Goal: Browse casually

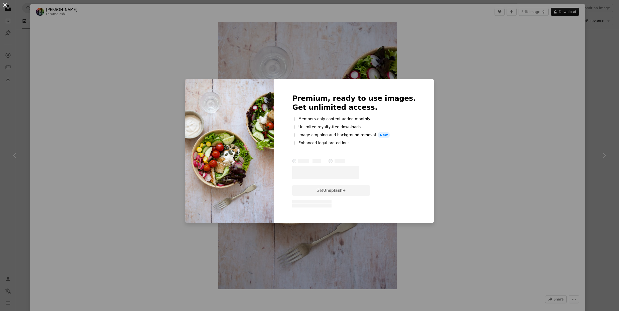
scroll to position [1566, 0]
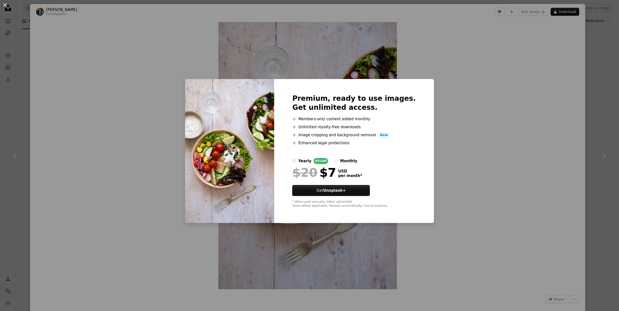
click at [515, 14] on div "An X shape Premium, ready to use images. Get unlimited access. A plus sign Memb…" at bounding box center [309, 155] width 619 height 311
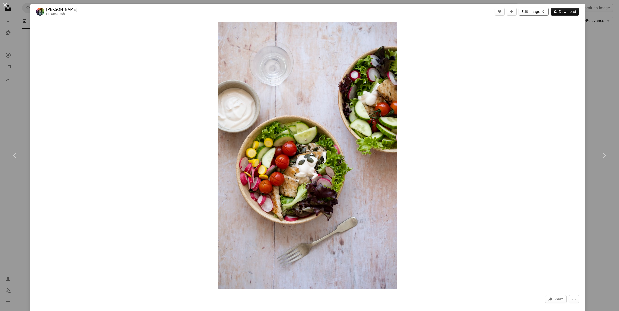
click at [529, 10] on button "Edit image Plus sign for Unsplash+" at bounding box center [534, 12] width 30 height 8
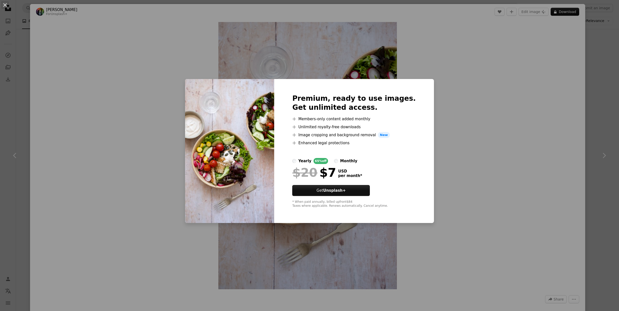
click at [205, 125] on img at bounding box center [229, 151] width 89 height 144
click at [536, 13] on div "An X shape Premium, ready to use images. Get unlimited access. A plus sign Memb…" at bounding box center [309, 155] width 619 height 311
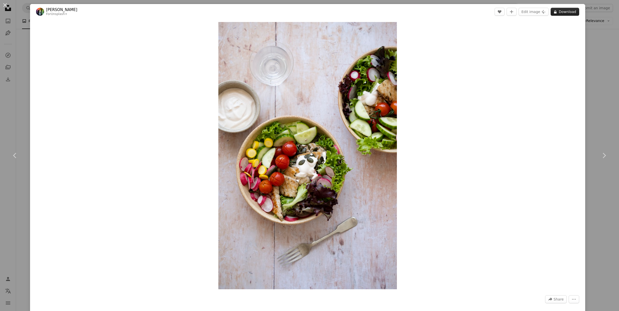
click at [560, 13] on button "A lock Download" at bounding box center [565, 12] width 29 height 8
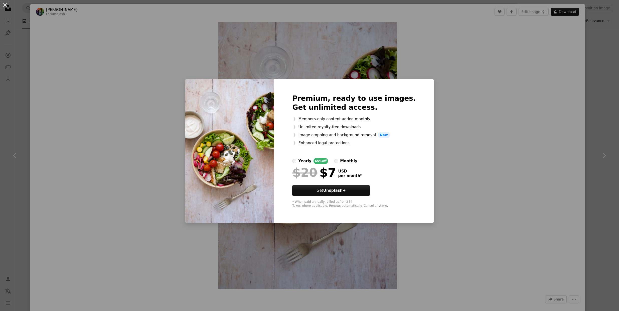
click at [476, 134] on div "An X shape Premium, ready to use images. Get unlimited access. A plus sign Memb…" at bounding box center [309, 155] width 619 height 311
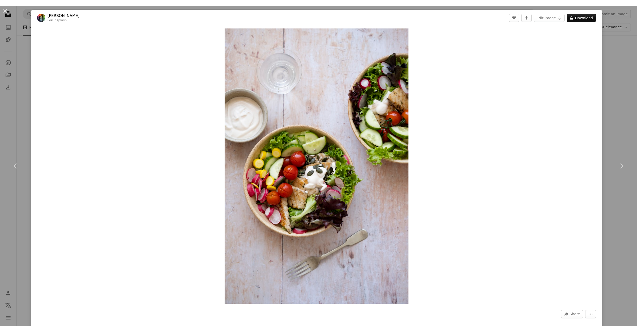
scroll to position [1569, 0]
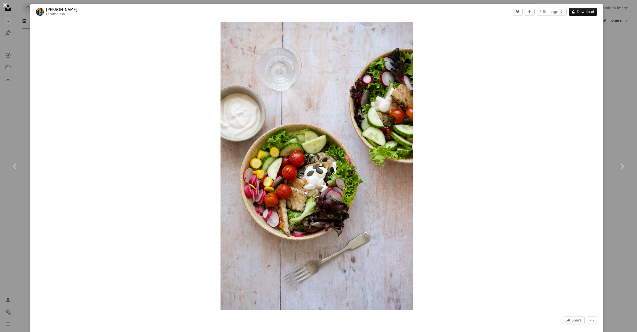
click at [619, 102] on div "An X shape Chevron left Chevron right [PERSON_NAME] For Unsplash+ A heart A plu…" at bounding box center [318, 166] width 637 height 332
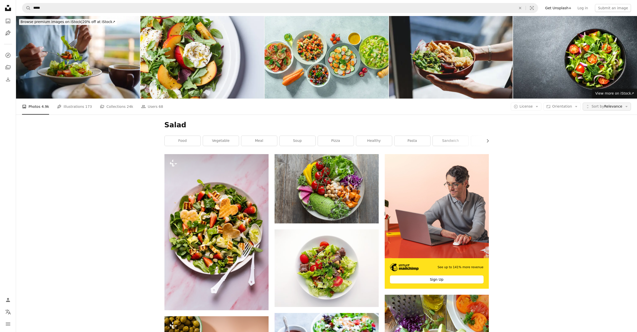
scroll to position [1566, 0]
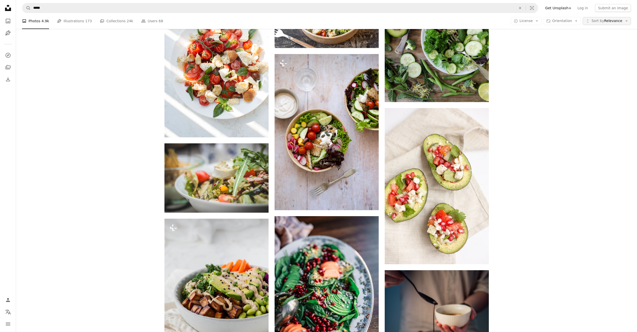
click at [605, 21] on span "Sort by Relevance" at bounding box center [607, 21] width 31 height 5
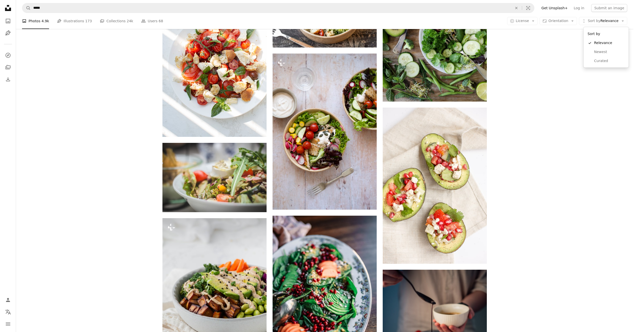
click at [544, 92] on body "Unsplash logo Unsplash Home A photo Pen Tool A compass A stack of folders Downl…" at bounding box center [316, 166] width 633 height 332
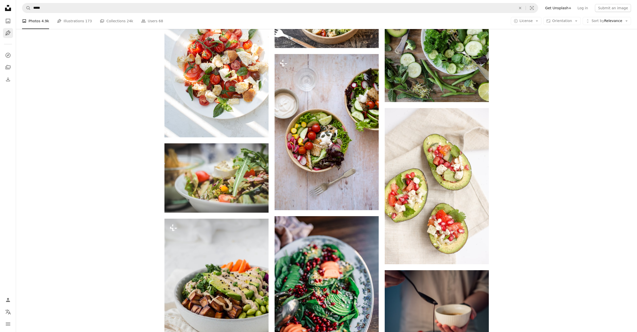
click at [6, 32] on icon "Pen Tool" at bounding box center [8, 33] width 6 height 6
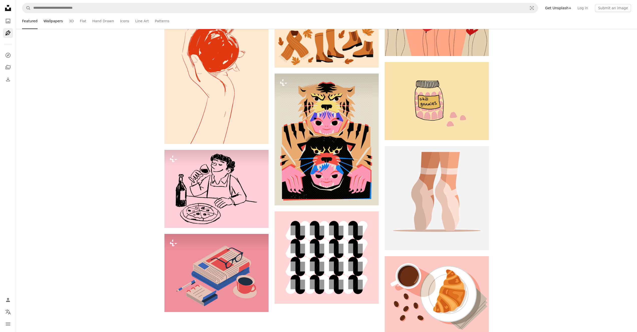
click at [54, 24] on link "Wallpapers" at bounding box center [53, 21] width 19 height 16
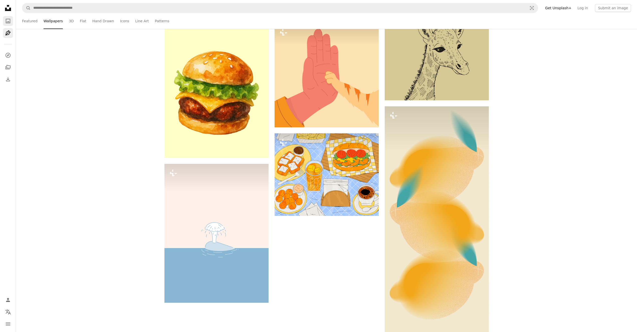
click at [7, 23] on icon "A photo" at bounding box center [8, 21] width 6 height 6
